Goal: Task Accomplishment & Management: Manage account settings

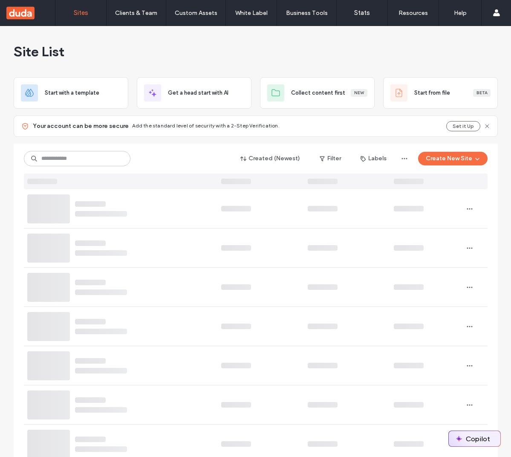
click at [478, 435] on button "Copilot" at bounding box center [475, 438] width 52 height 15
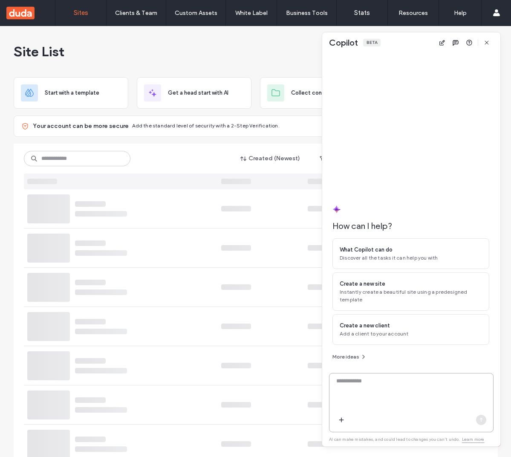
click at [374, 392] on textarea at bounding box center [411, 393] width 164 height 33
type textarea "**"
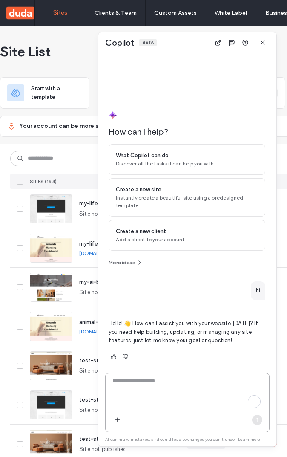
click at [191, 385] on textarea "To enrich screen reader interactions, please activate Accessibility in Grammarl…" at bounding box center [188, 393] width 164 height 33
type textarea "*"
type textarea "**********"
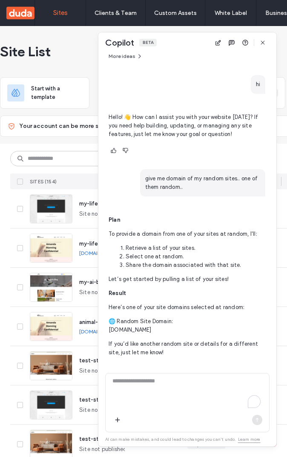
scroll to position [173, 0]
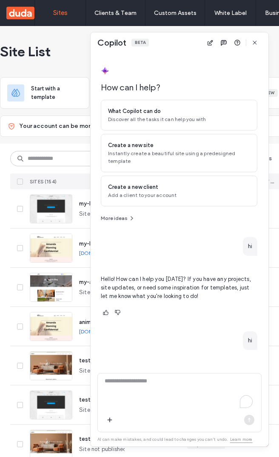
scroll to position [236, 0]
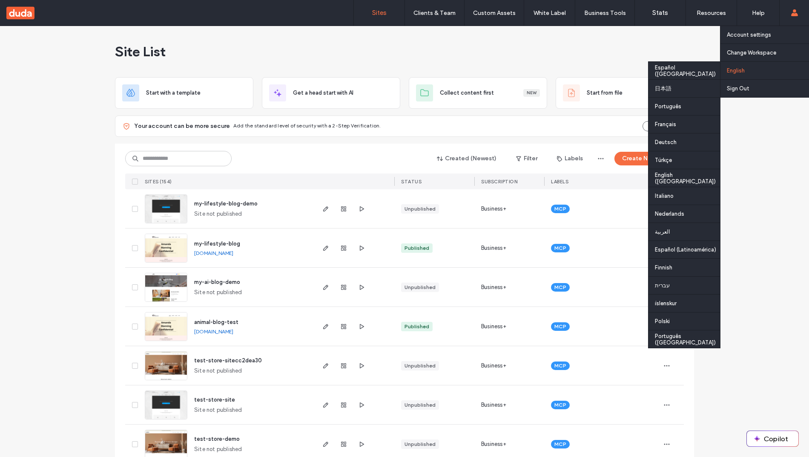
click at [736, 72] on div "English Español (España) 日本語 Português Français Deutsch Türkçe English (UK) Ita…" at bounding box center [765, 70] width 89 height 18
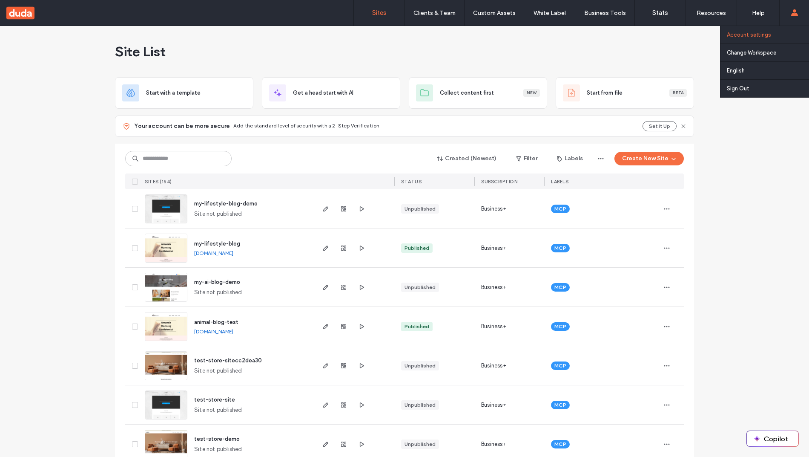
click at [767, 37] on label "Account settings" at bounding box center [749, 35] width 44 height 6
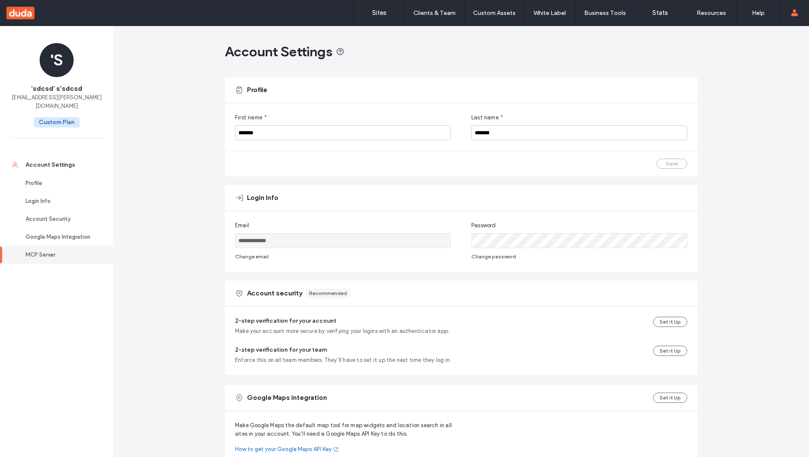
scroll to position [206, 0]
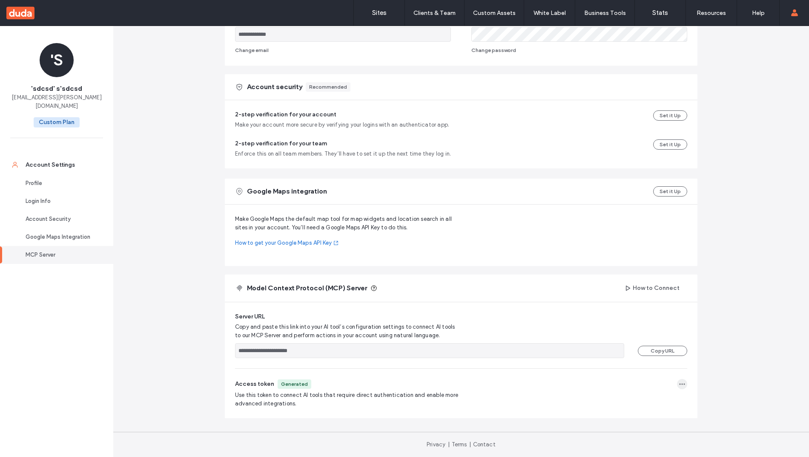
click at [680, 384] on icon "button" at bounding box center [682, 383] width 7 height 7
click at [653, 407] on span "Regenerate Token" at bounding box center [648, 404] width 46 height 9
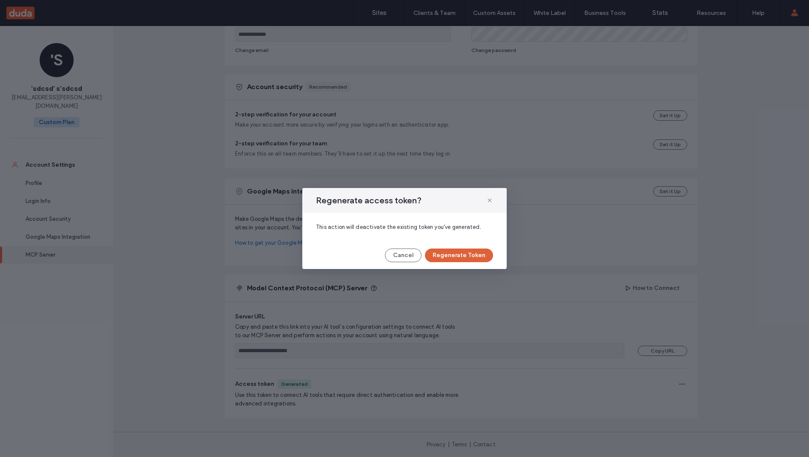
click at [486, 249] on button "Regenerate Token" at bounding box center [459, 255] width 68 height 14
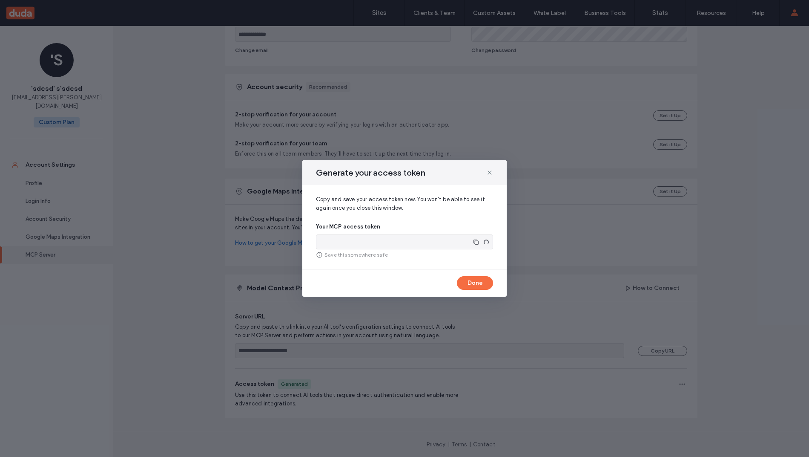
type input "**********"
click at [485, 241] on use "button" at bounding box center [483, 241] width 5 height 5
click at [480, 285] on button "Done" at bounding box center [475, 283] width 36 height 14
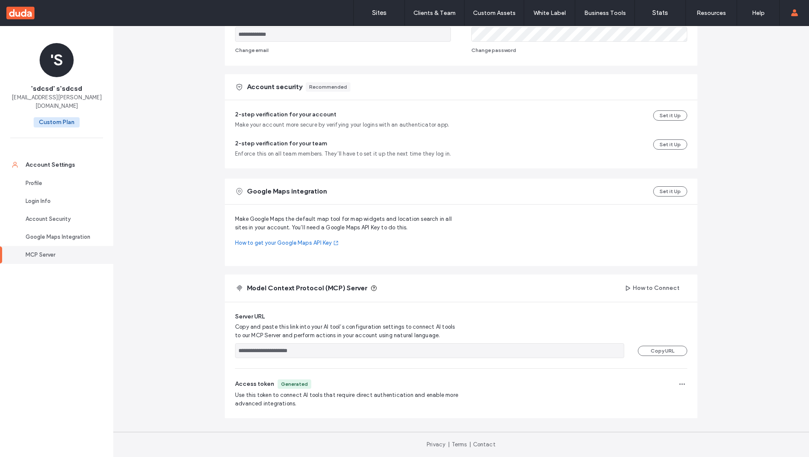
click at [480, 285] on div "Model Context Protocol (MCP) Server How to Connect" at bounding box center [461, 287] width 473 height 27
click at [679, 385] on icon "button" at bounding box center [682, 383] width 7 height 7
click at [639, 399] on div "Regenerate Token" at bounding box center [646, 404] width 76 height 15
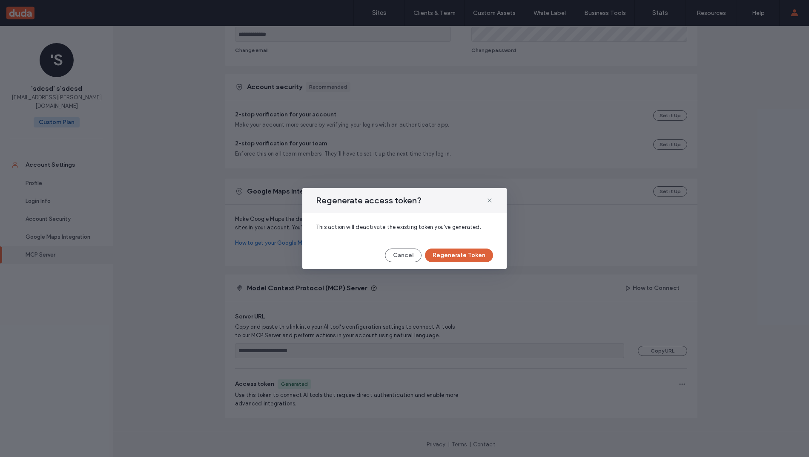
click at [467, 259] on button "Regenerate Token" at bounding box center [459, 255] width 68 height 14
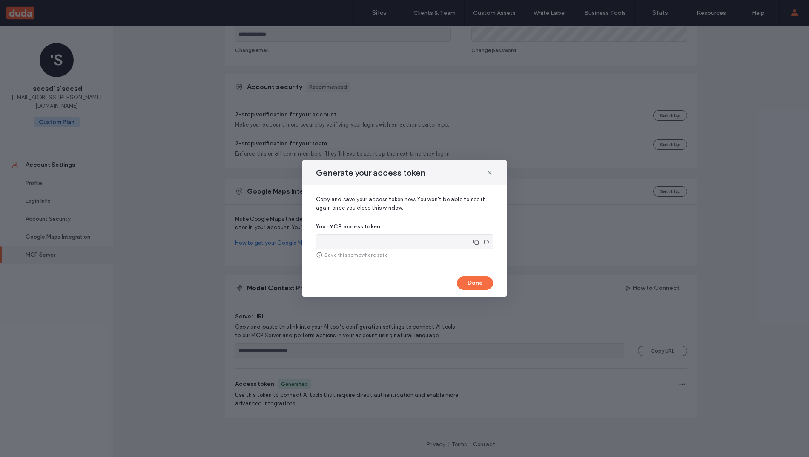
type input "**********"
click at [480, 244] on icon "button" at bounding box center [483, 242] width 7 height 7
click at [486, 173] on div "Generate your access token" at bounding box center [404, 172] width 204 height 25
click at [488, 173] on icon at bounding box center [490, 172] width 7 height 7
